Goal: Communication & Community: Answer question/provide support

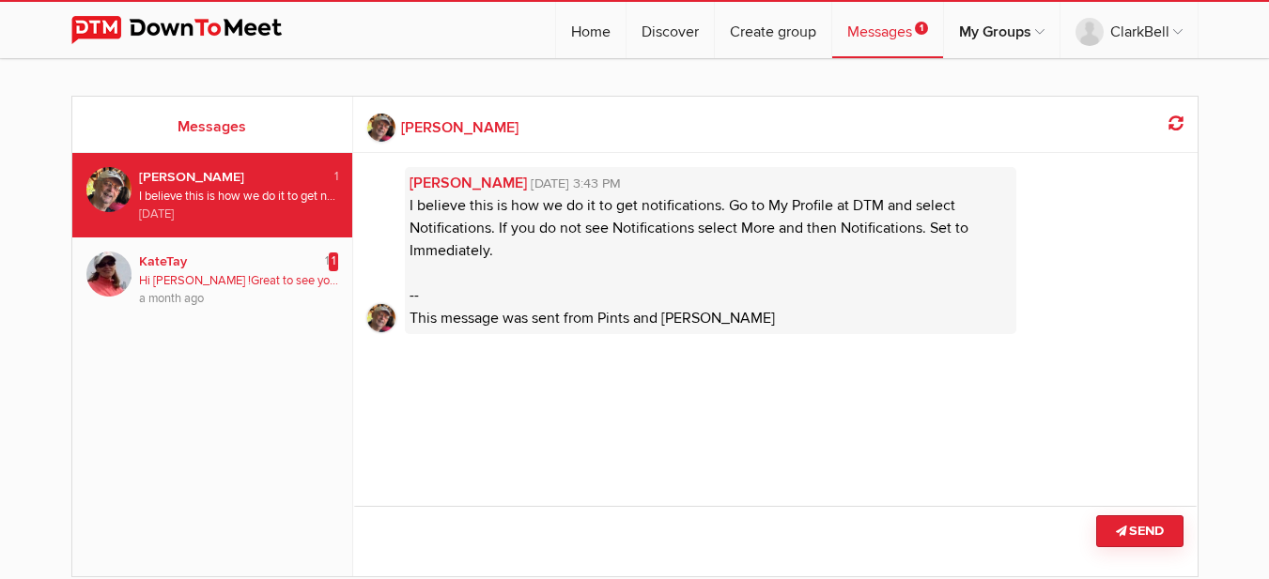
click at [115, 270] on img at bounding box center [108, 274] width 45 height 45
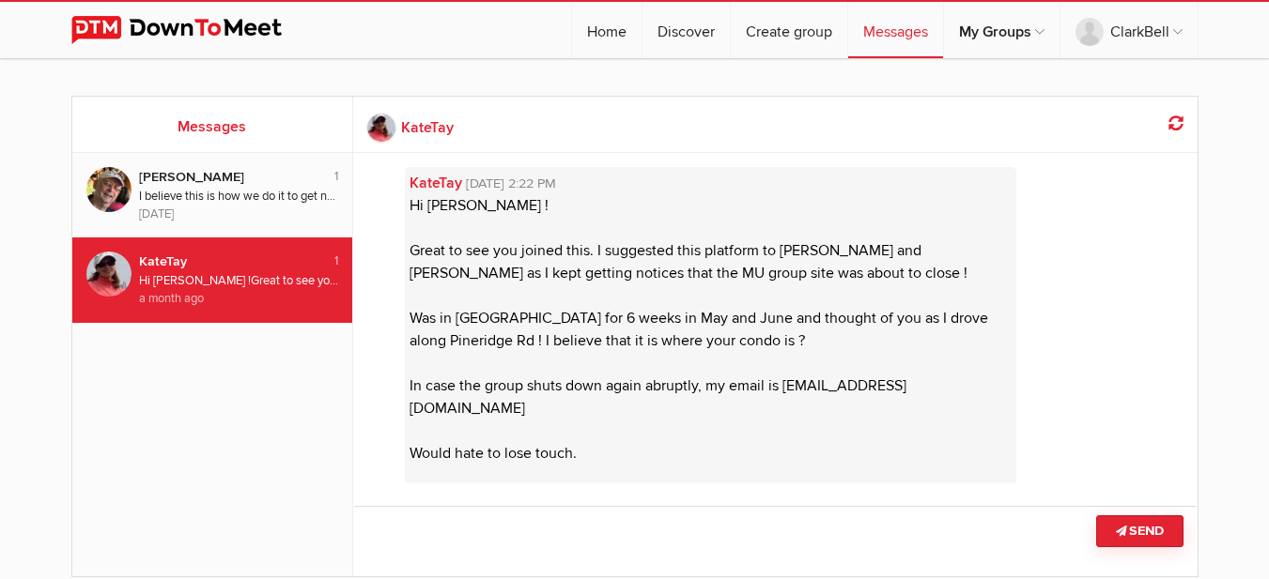
scroll to position [123, 0]
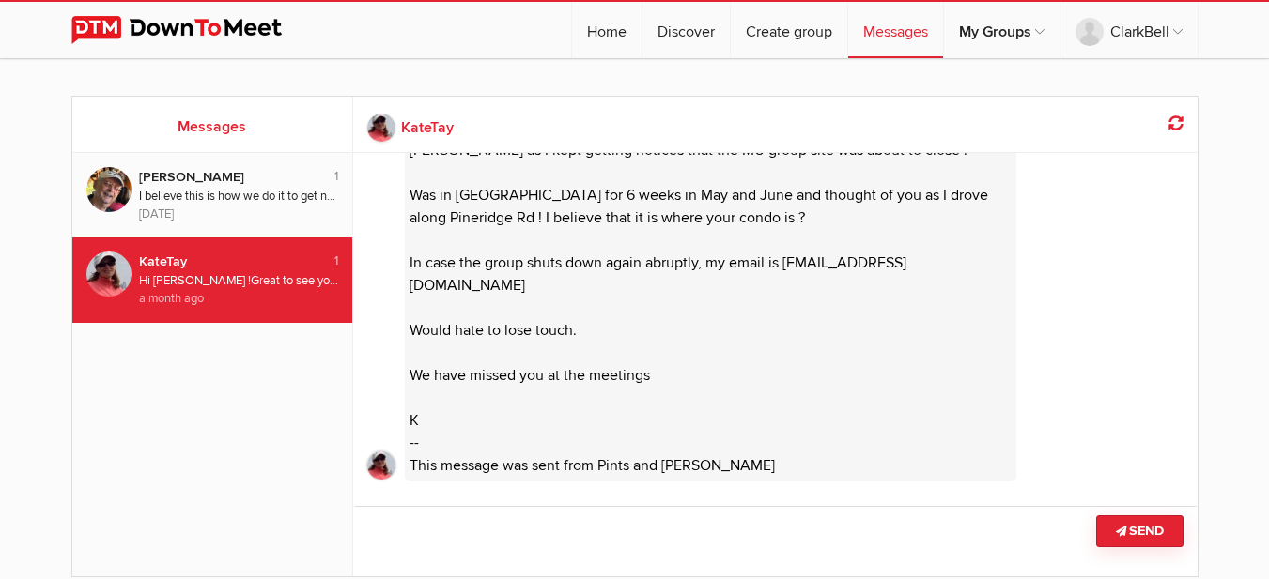
click at [165, 280] on div "Hi [PERSON_NAME] ! Great to see you joined this. I suggested this platform to […" at bounding box center [239, 281] width 200 height 18
click at [117, 272] on img at bounding box center [108, 274] width 45 height 45
click at [116, 272] on img at bounding box center [108, 274] width 45 height 45
click at [178, 292] on div "a month ago" at bounding box center [239, 299] width 200 height 18
click at [165, 258] on div "KateTay" at bounding box center [225, 262] width 172 height 21
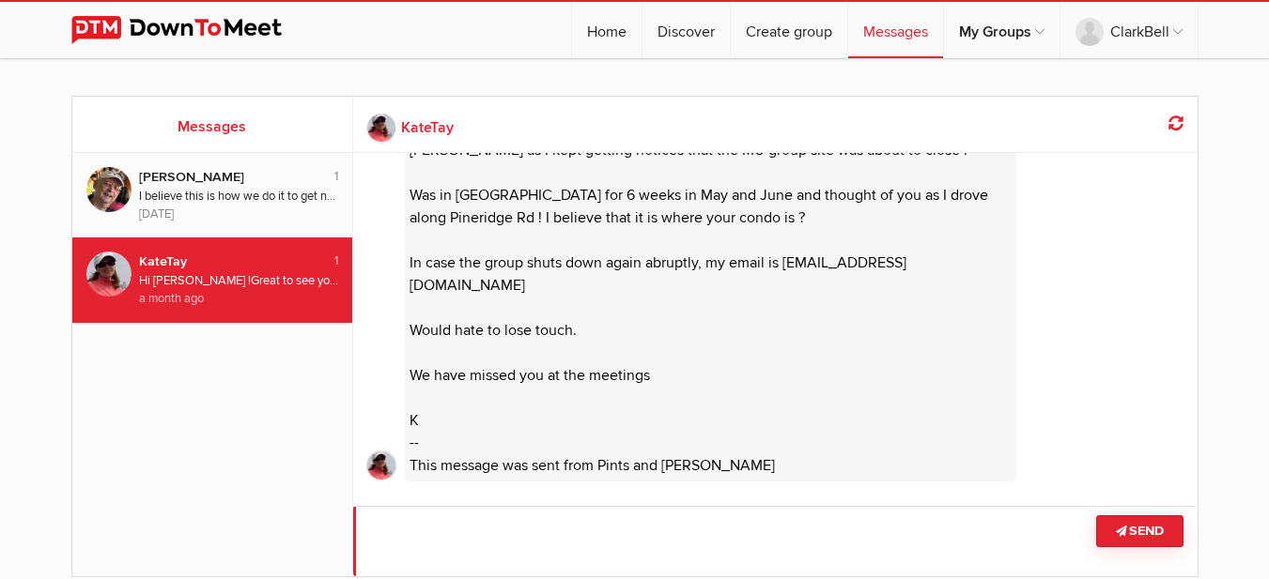
click at [369, 527] on textarea at bounding box center [775, 541] width 844 height 70
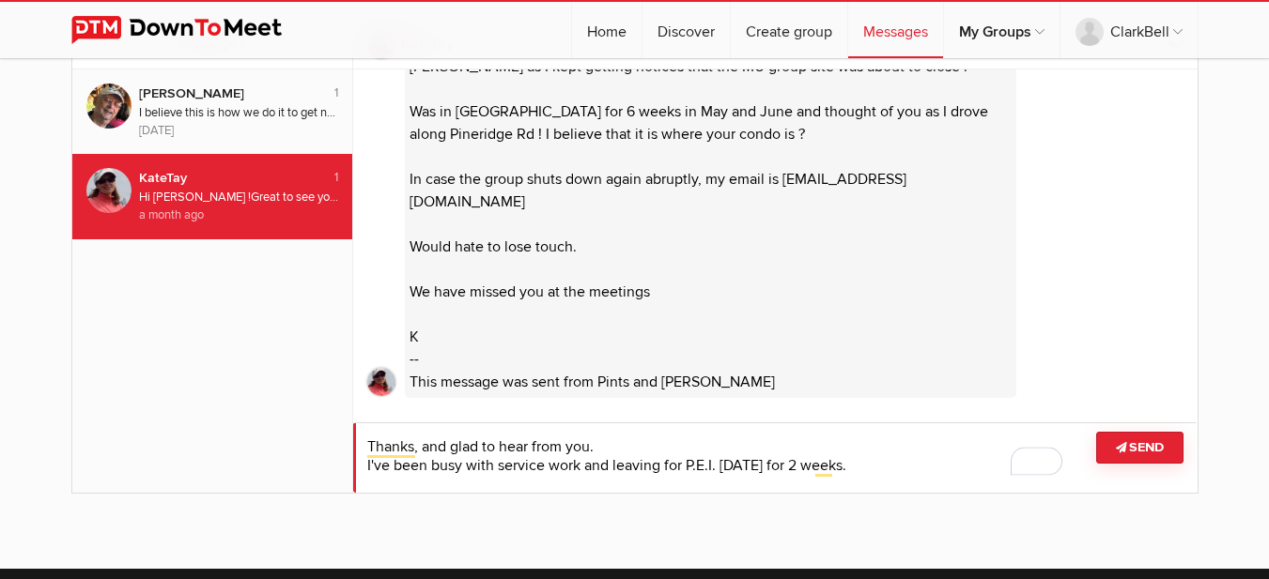
scroll to position [188, 0]
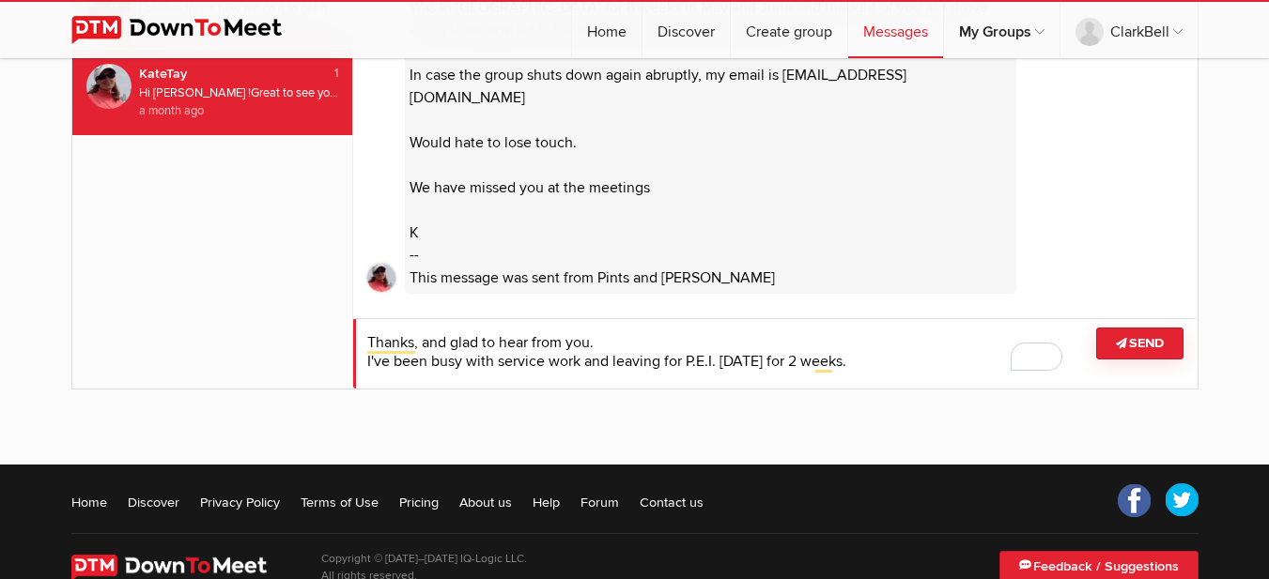
click at [893, 364] on textarea "To enrich screen reader interactions, please activate Accessibility in Grammarl…" at bounding box center [775, 353] width 844 height 70
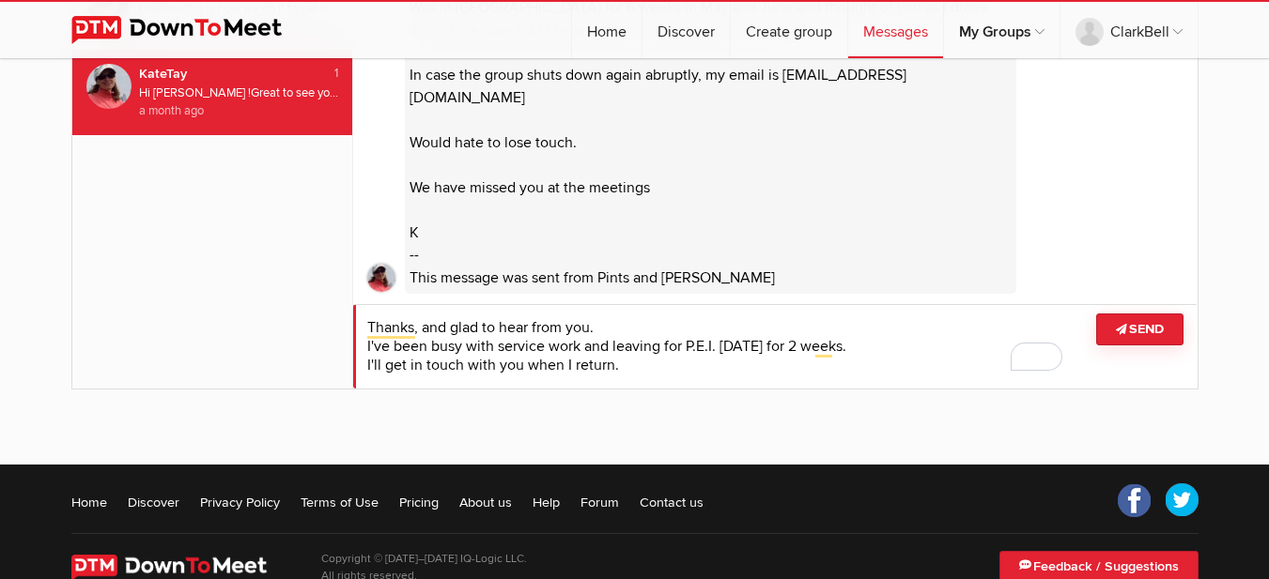
type textarea "Thanks, and glad to hear from you. I've been busy with service work and leaving…"
click at [1159, 322] on button "Send" at bounding box center [1139, 330] width 87 height 32
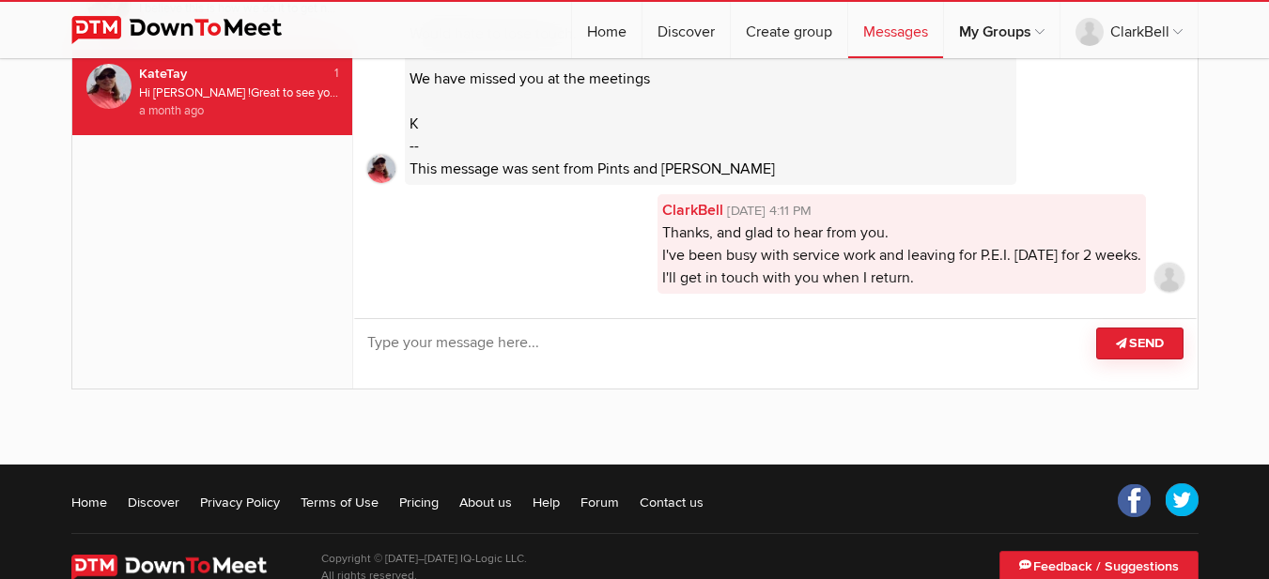
scroll to position [231, 0]
